Goal: Information Seeking & Learning: Find specific fact

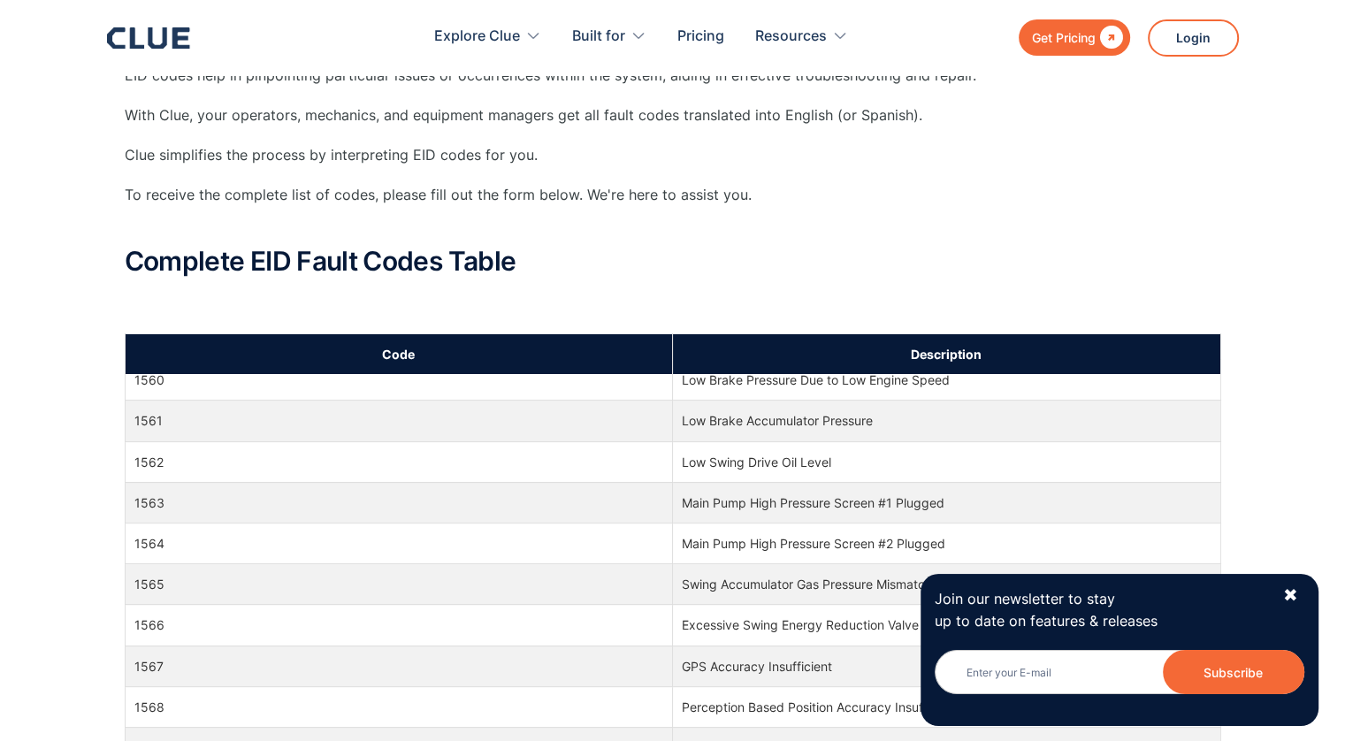
scroll to position [27298, 0]
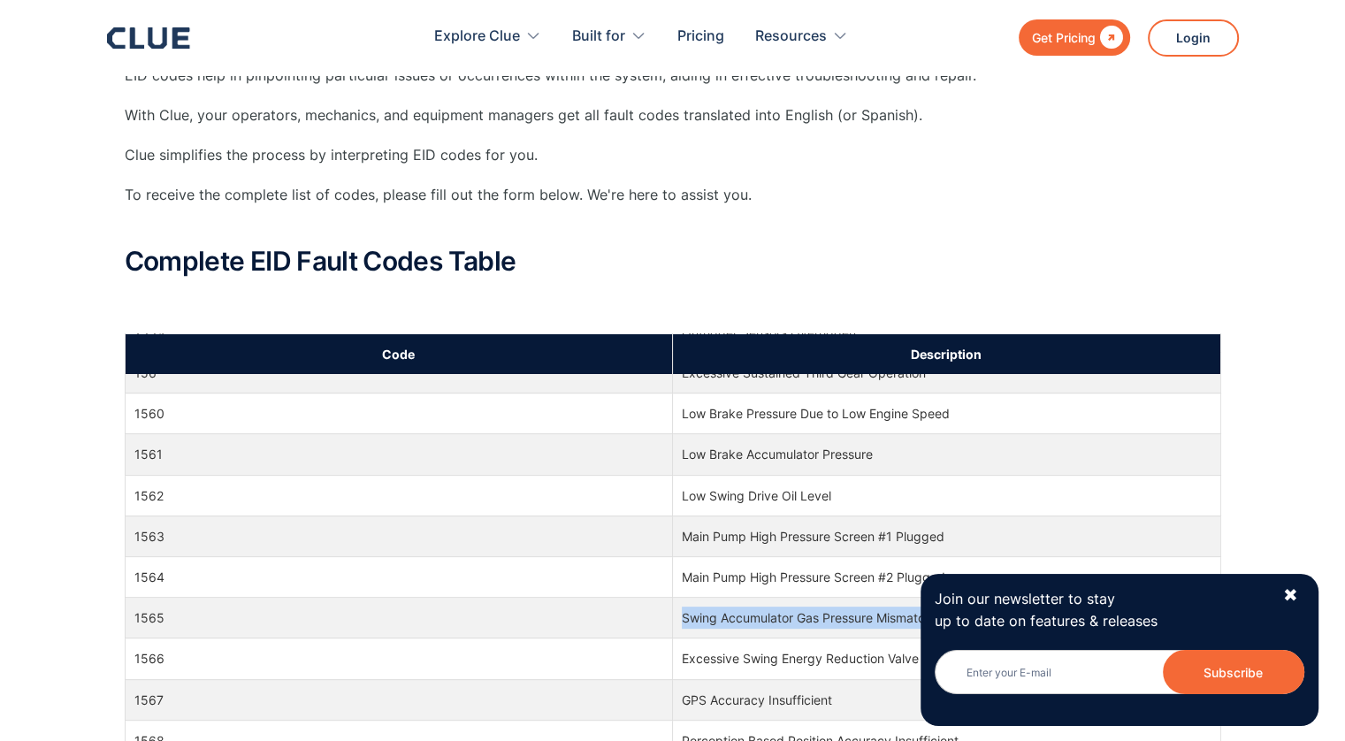
drag, startPoint x: 676, startPoint y: 498, endPoint x: 943, endPoint y: 492, distance: 266.2
click at [943, 598] on td "Swing Accumulator Gas Pressure Mismatch" at bounding box center [947, 618] width 548 height 41
drag, startPoint x: 943, startPoint y: 492, endPoint x: 912, endPoint y: 501, distance: 32.4
copy td "Swing Accumulator Gas Pressure Mismatch"
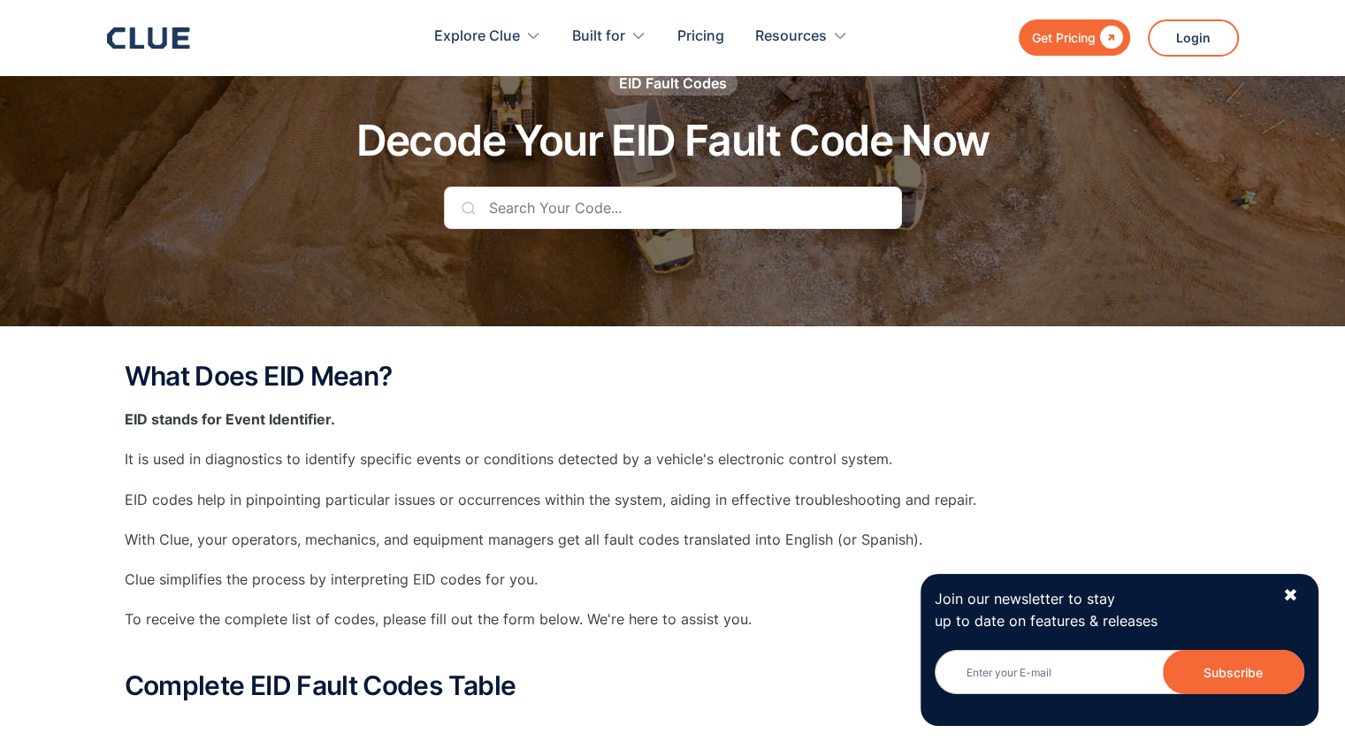
scroll to position [0, 0]
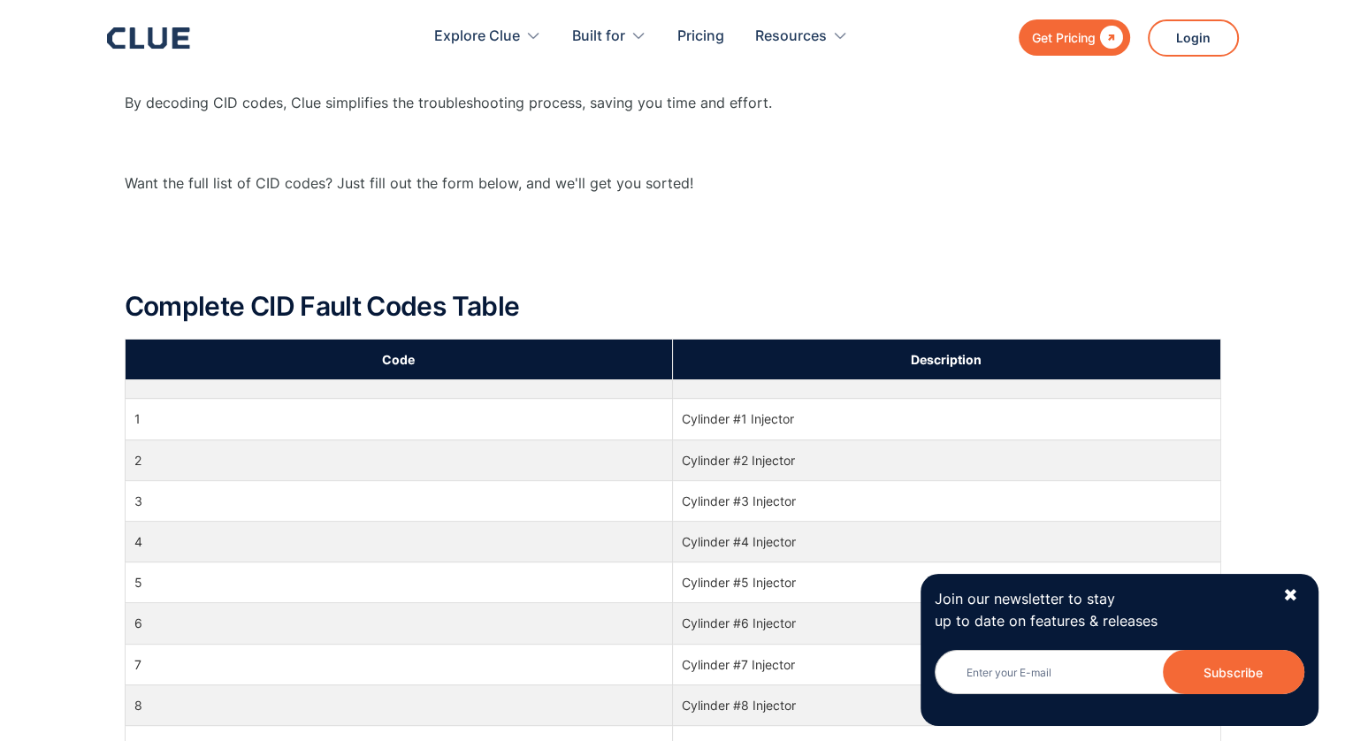
scroll to position [558, 0]
